Goal: Transaction & Acquisition: Purchase product/service

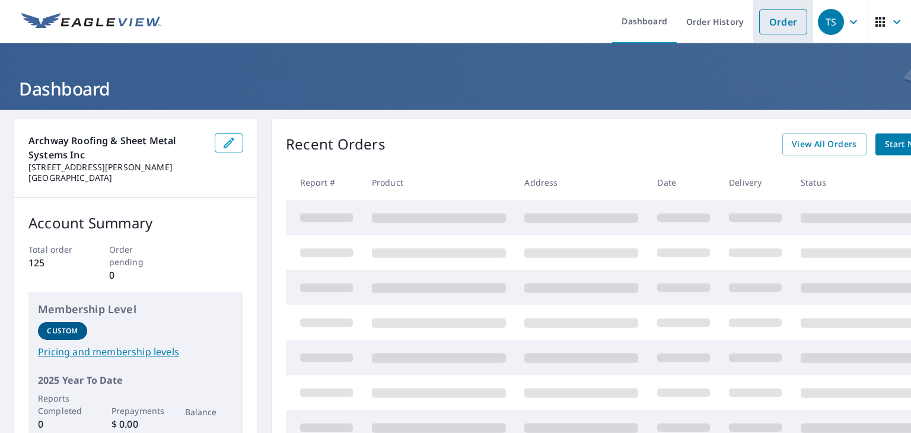
click at [771, 34] on link "Order" at bounding box center [783, 21] width 48 height 25
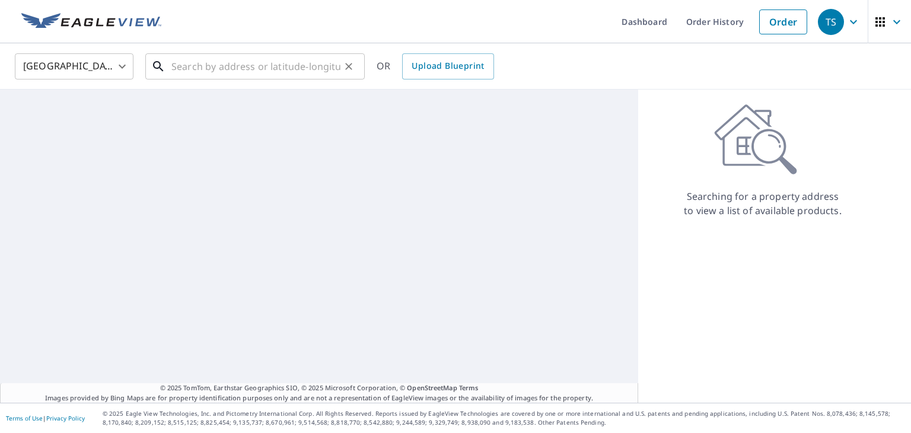
click at [209, 75] on input "text" at bounding box center [255, 66] width 169 height 33
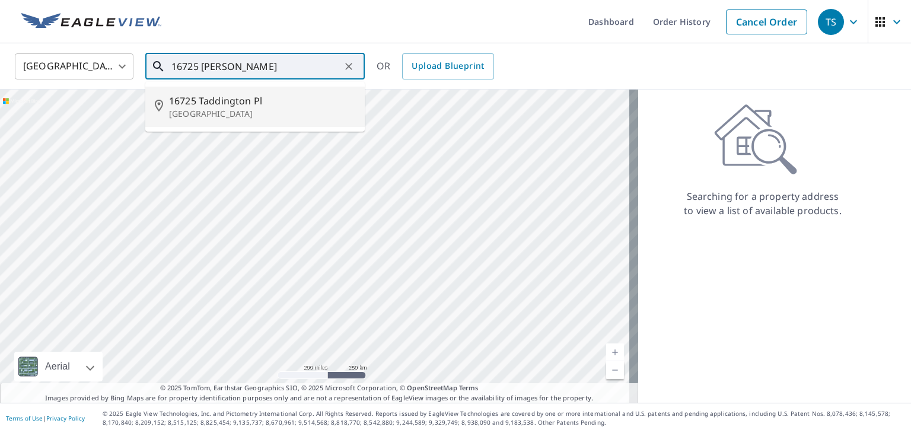
click at [343, 92] on li "[STREET_ADDRESS]" at bounding box center [254, 107] width 219 height 40
type input "[STREET_ADDRESS]"
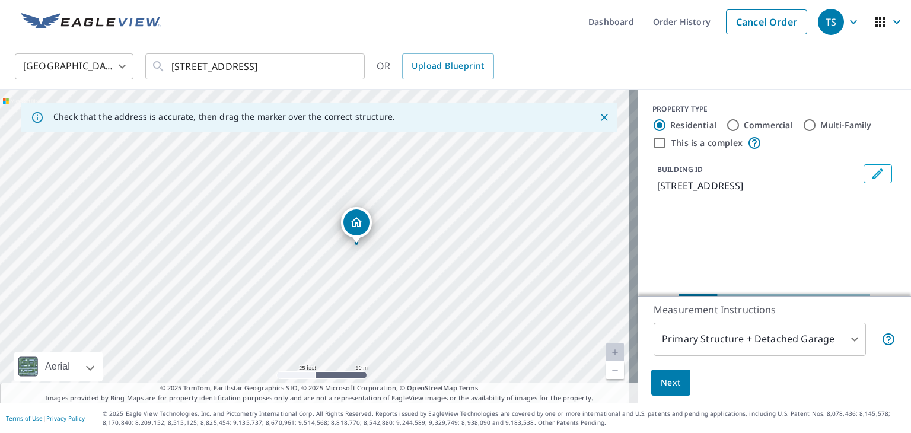
drag, startPoint x: 278, startPoint y: 293, endPoint x: 323, endPoint y: 292, distance: 45.1
click at [323, 292] on div "[STREET_ADDRESS]" at bounding box center [319, 246] width 638 height 313
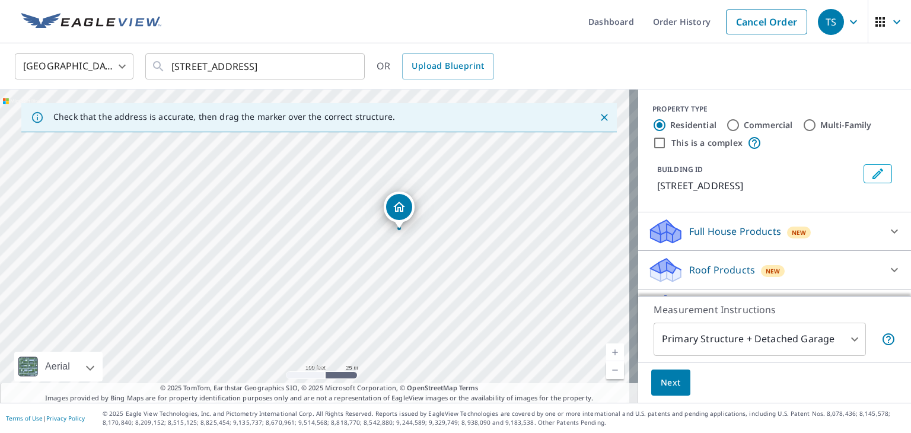
click at [761, 266] on div "New" at bounding box center [773, 271] width 24 height 12
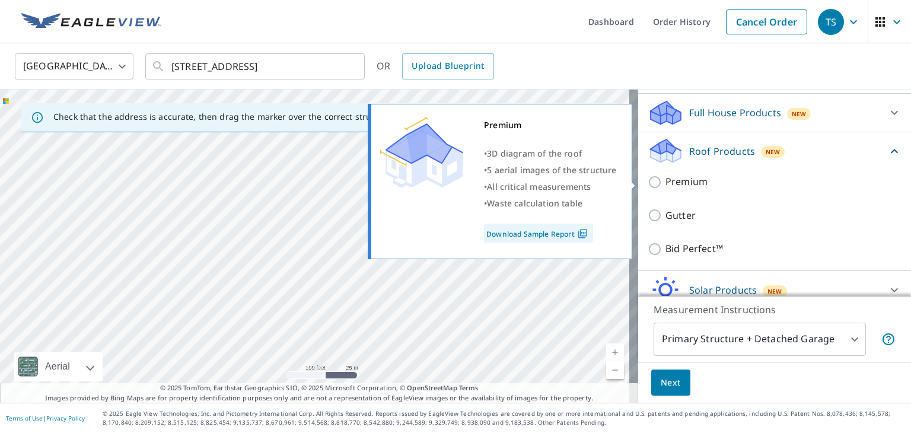
click at [680, 183] on p "Premium" at bounding box center [686, 181] width 42 height 15
click at [665, 183] on input "Premium" at bounding box center [657, 182] width 18 height 14
checkbox input "true"
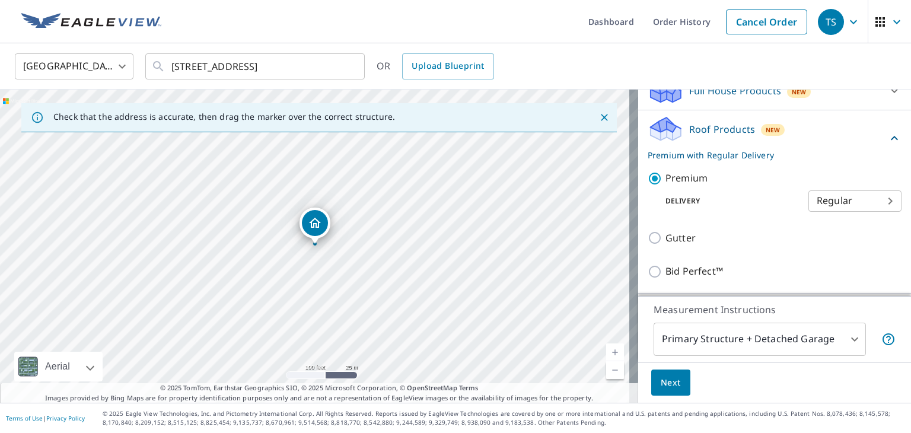
scroll to position [178, 0]
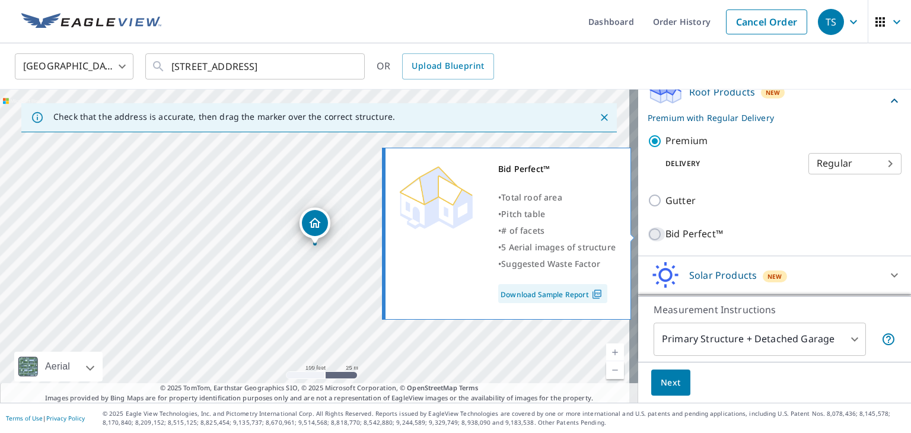
click at [655, 231] on input "Bid Perfect™" at bounding box center [657, 234] width 18 height 14
checkbox input "true"
checkbox input "false"
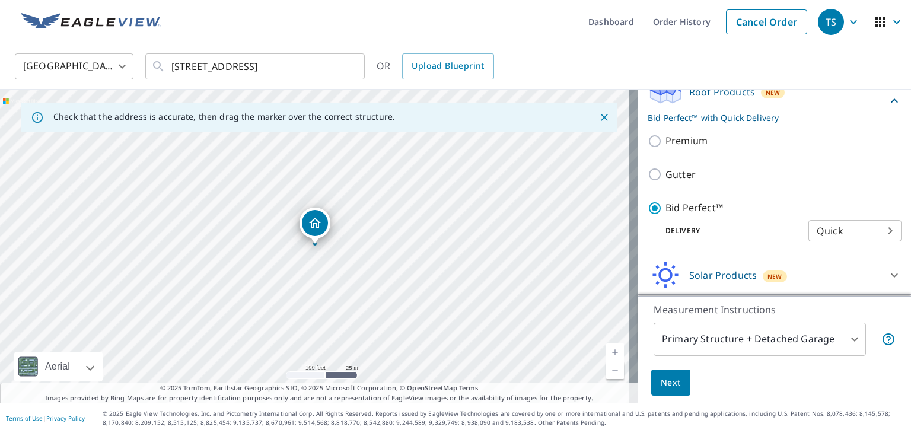
click at [653, 390] on button "Next" at bounding box center [670, 382] width 39 height 27
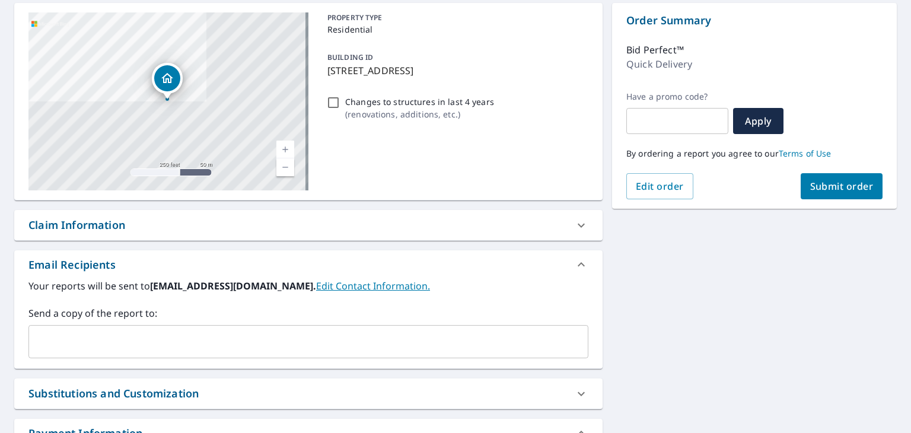
scroll to position [119, 0]
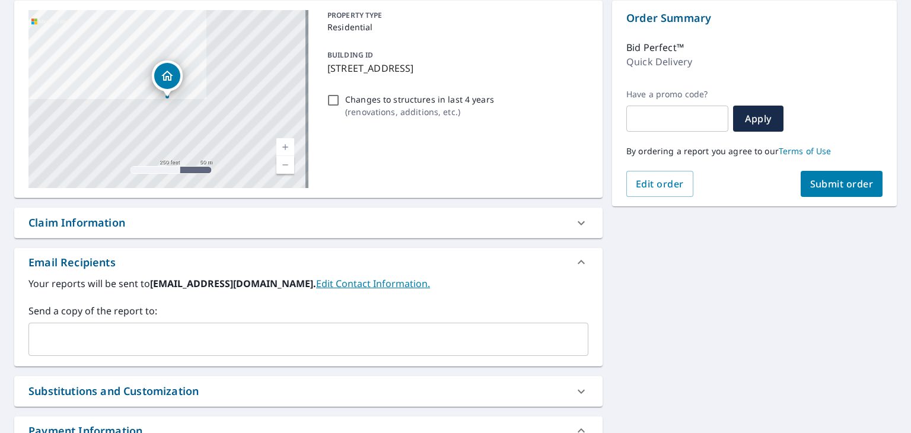
click at [254, 226] on div "Claim Information" at bounding box center [297, 223] width 538 height 16
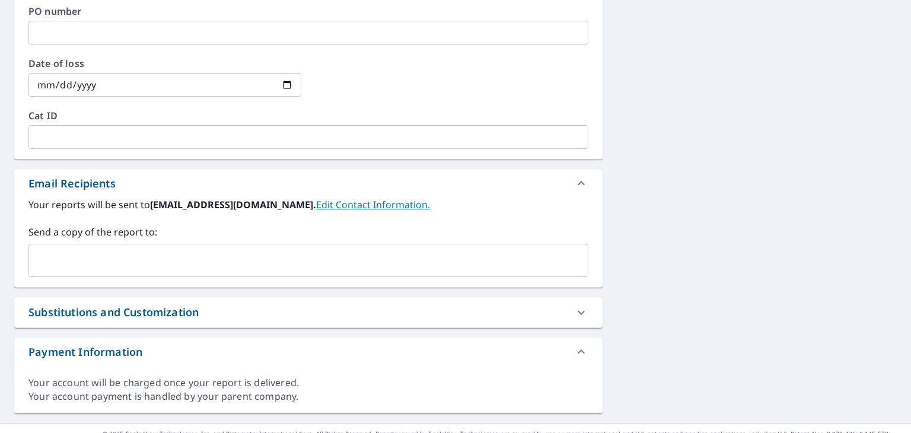
scroll to position [472, 0]
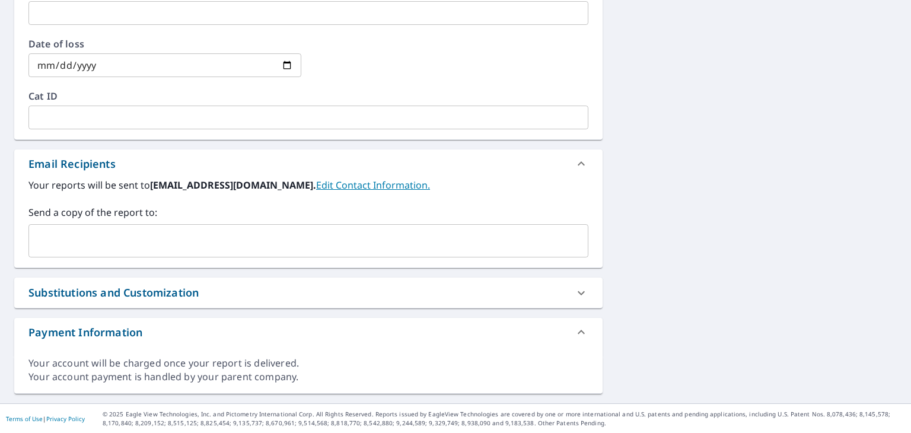
click at [141, 243] on input "text" at bounding box center [299, 240] width 531 height 23
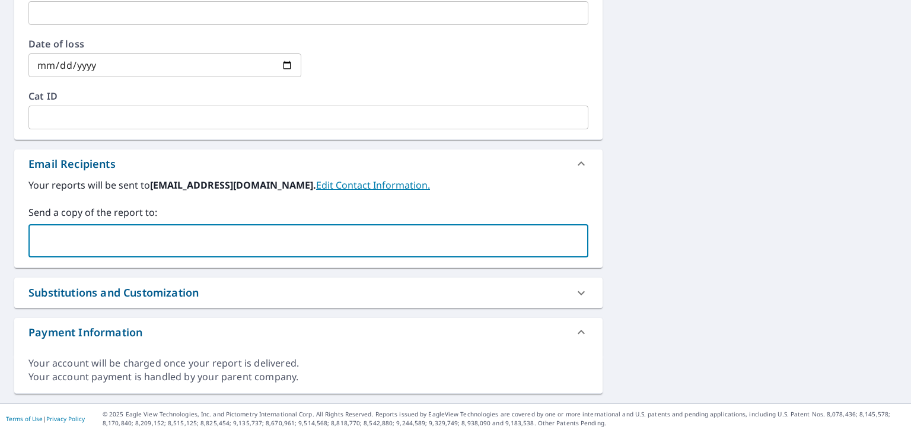
type input "[PERSON_NAME][EMAIL_ADDRESS][DOMAIN_NAME]"
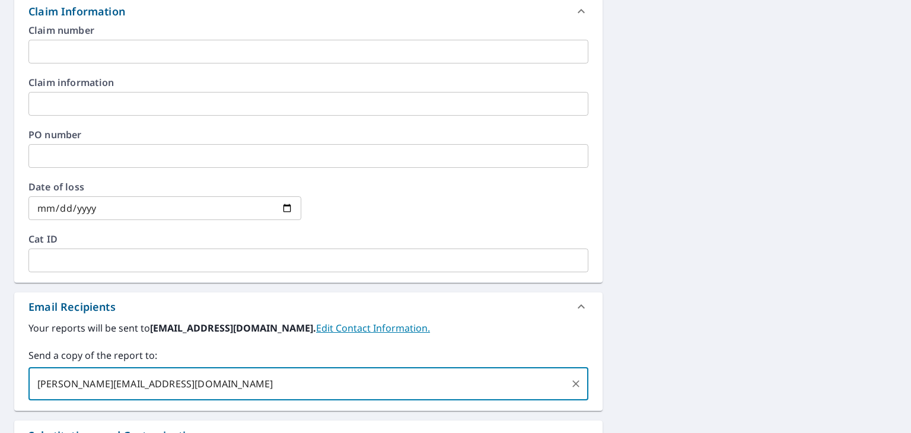
scroll to position [176, 0]
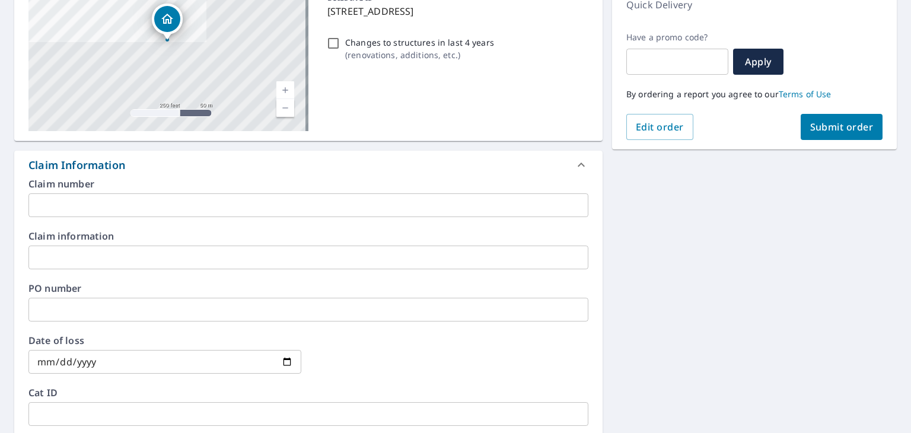
click at [574, 163] on icon at bounding box center [581, 165] width 14 height 14
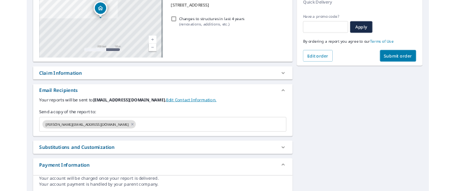
scroll to position [0, 0]
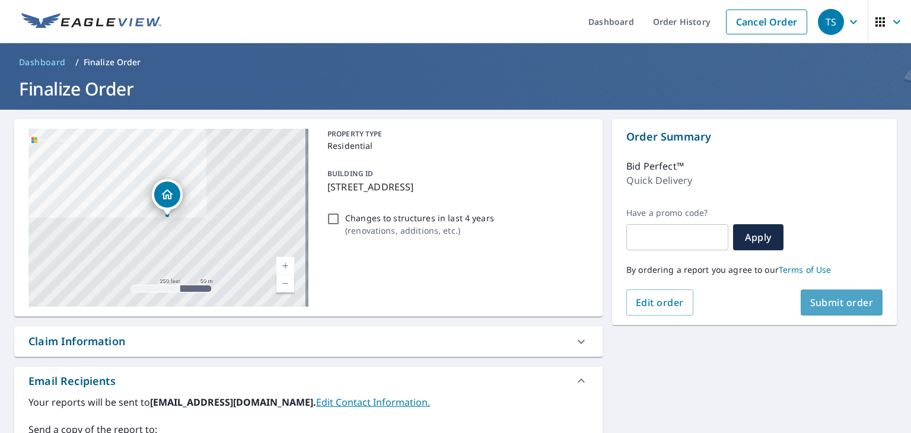
click at [817, 299] on span "Submit order" at bounding box center [841, 302] width 63 height 13
